Goal: Navigation & Orientation: Find specific page/section

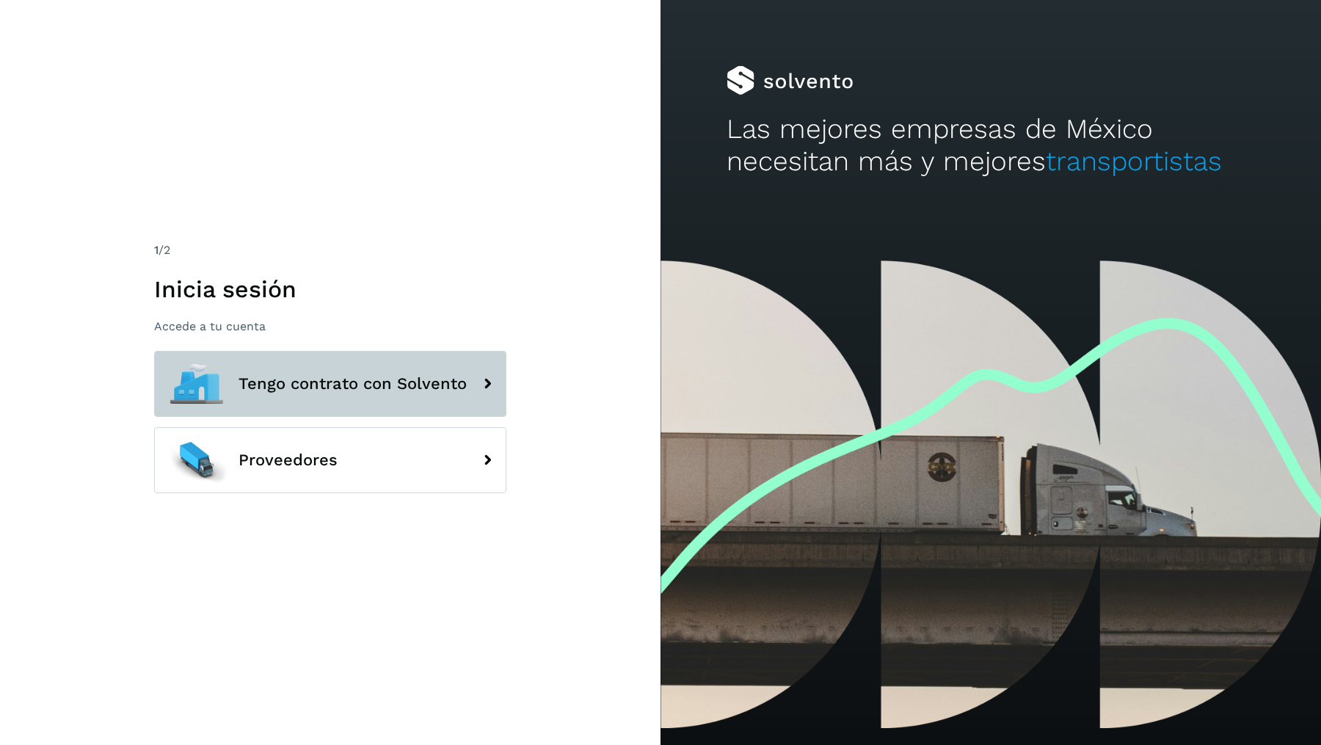
click at [386, 399] on button "Tengo contrato con Solvento" at bounding box center [330, 384] width 352 height 66
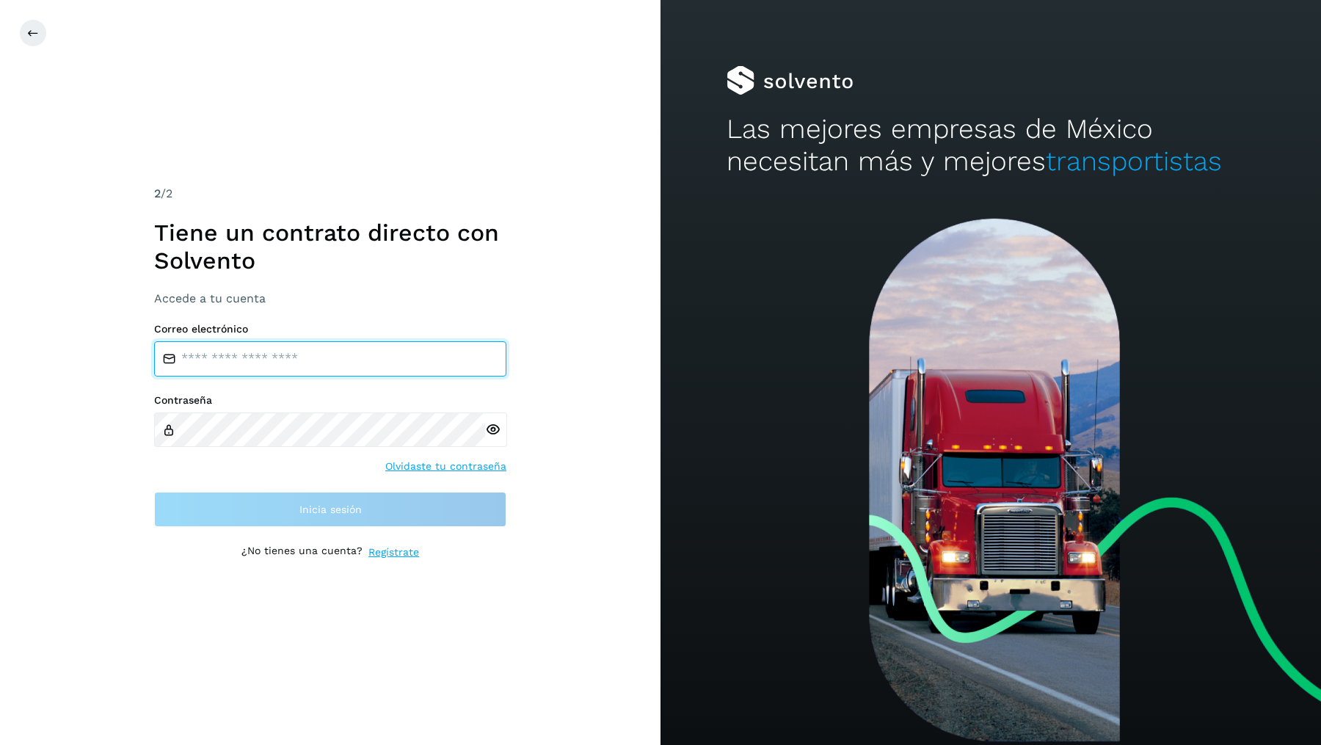
type input "**********"
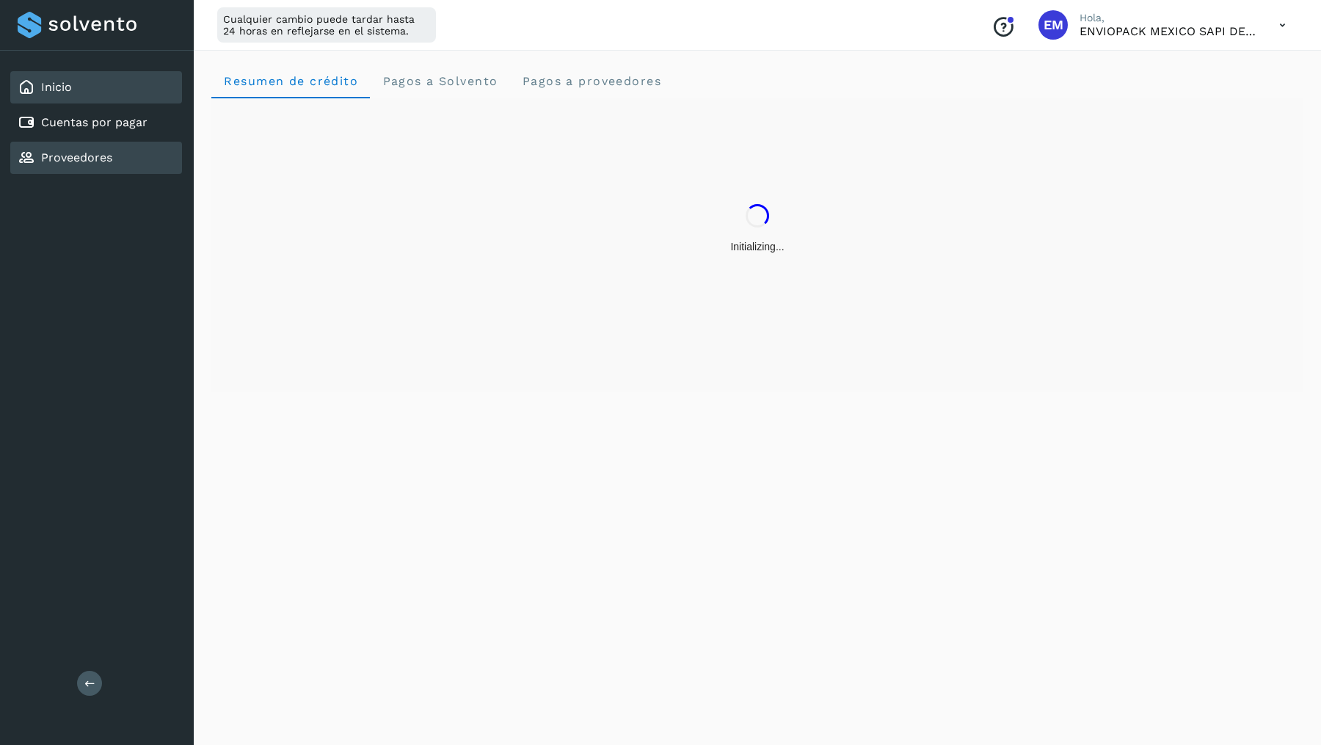
click at [113, 151] on div "Proveedores" at bounding box center [96, 158] width 172 height 32
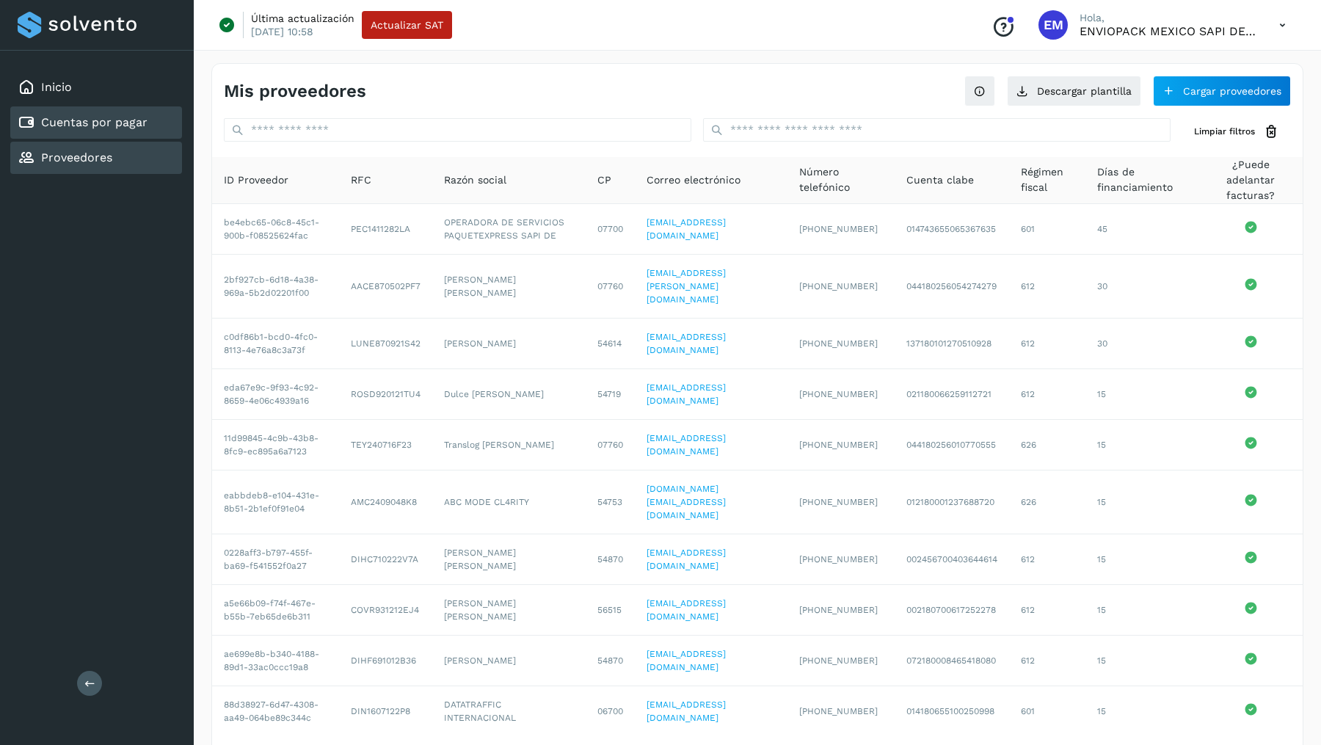
click at [109, 130] on div "Cuentas por pagar" at bounding box center [83, 123] width 130 height 18
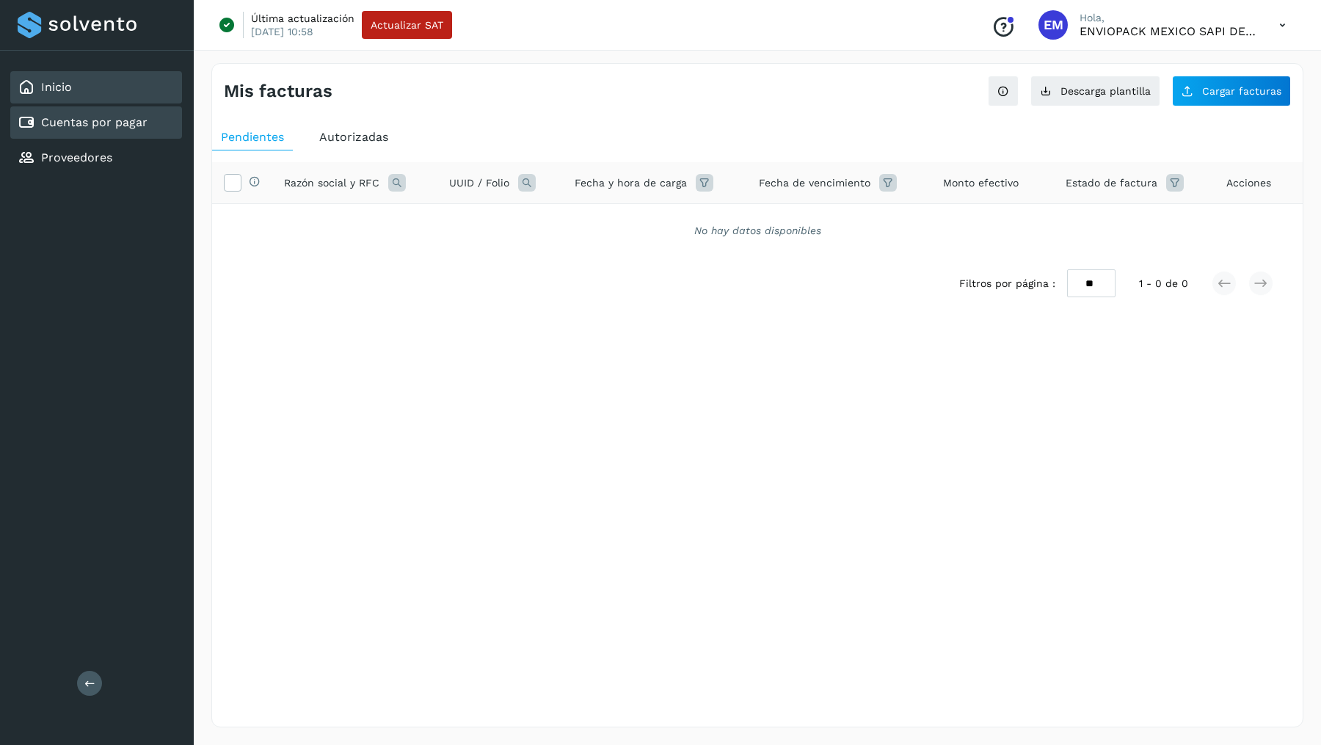
click at [134, 90] on div "Inicio" at bounding box center [96, 87] width 172 height 32
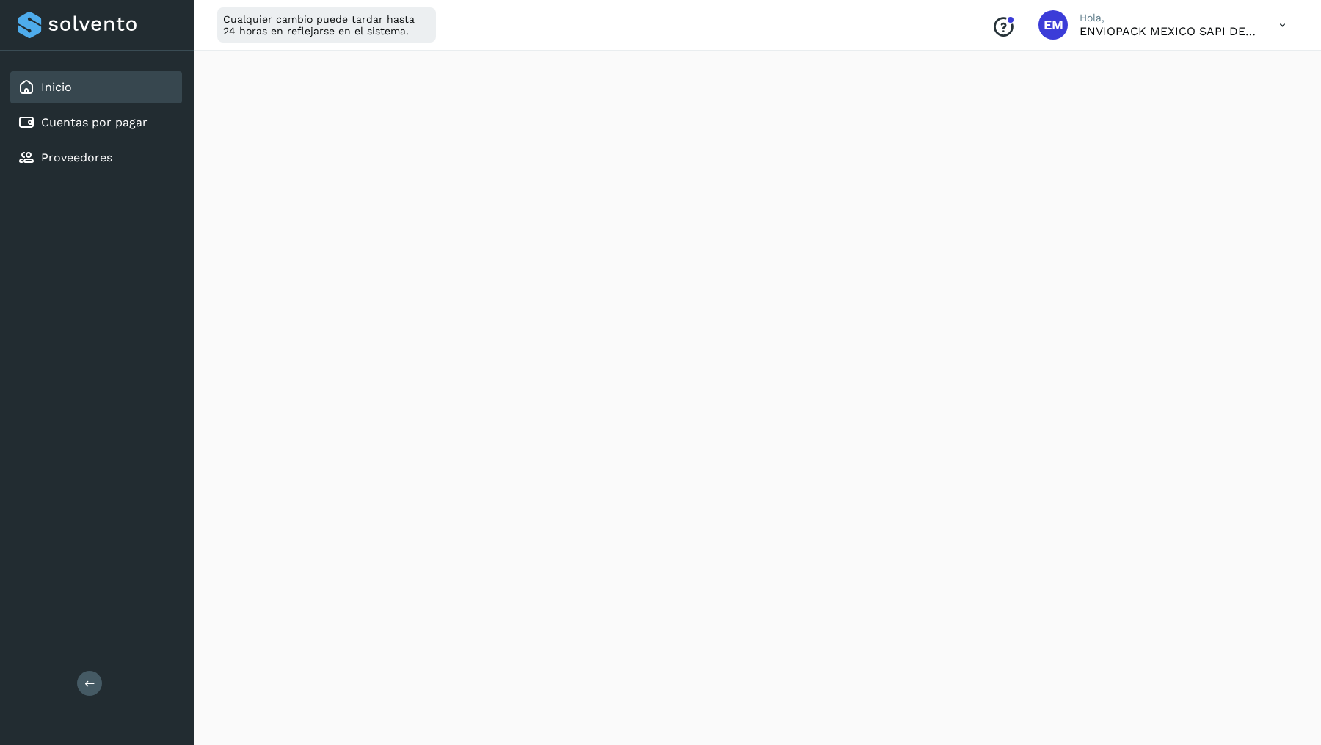
scroll to position [376, 0]
